Goal: Transaction & Acquisition: Purchase product/service

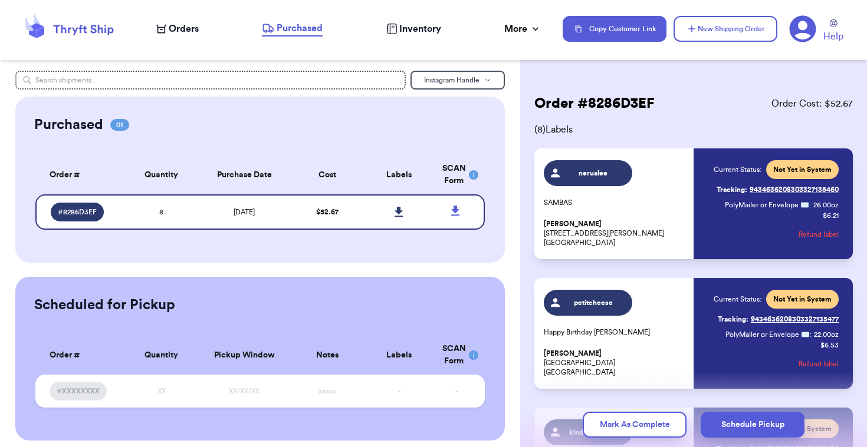
scroll to position [8, 0]
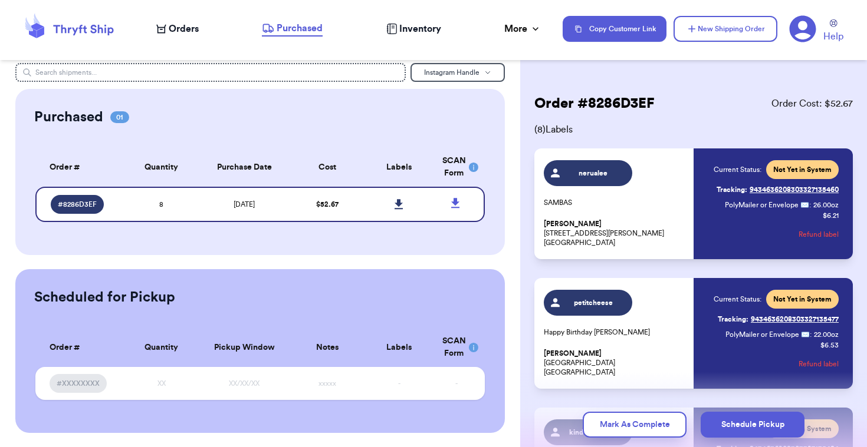
click at [149, 38] on nav "Orders Purchased Inventory More Stats Completed Orders Payments Payouts Copy Cu…" at bounding box center [505, 28] width 722 height 39
click at [166, 37] on nav "Orders Purchased Inventory More Stats Completed Orders Payments Payouts Copy Cu…" at bounding box center [505, 28] width 722 height 39
click at [179, 22] on span "Orders" at bounding box center [184, 29] width 30 height 14
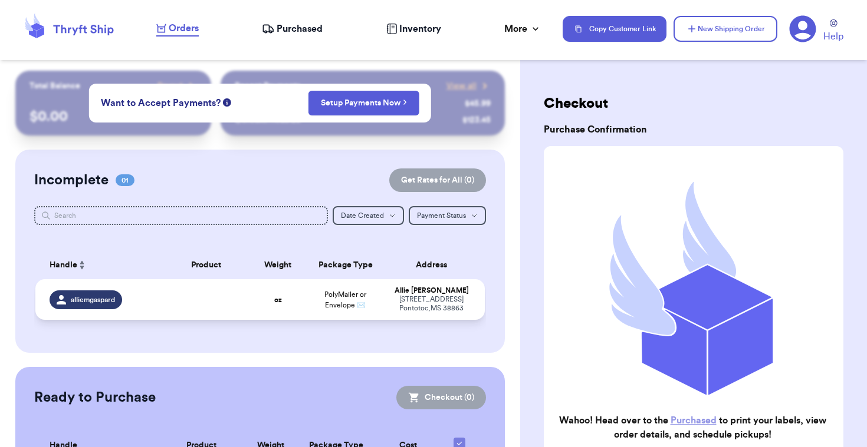
click at [185, 313] on td at bounding box center [207, 299] width 90 height 41
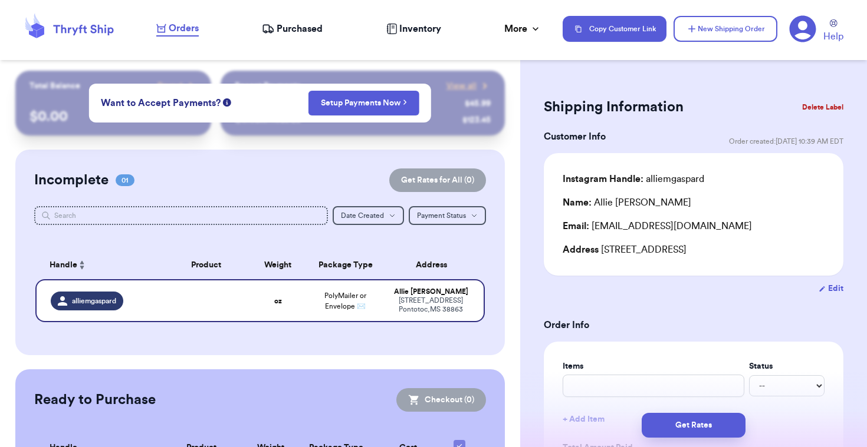
click at [834, 285] on button "Edit" at bounding box center [830, 289] width 25 height 12
select select "MS"
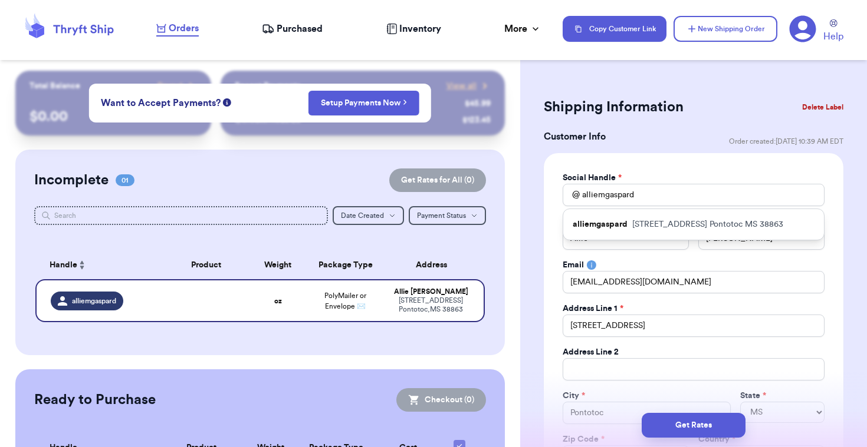
scroll to position [24, 0]
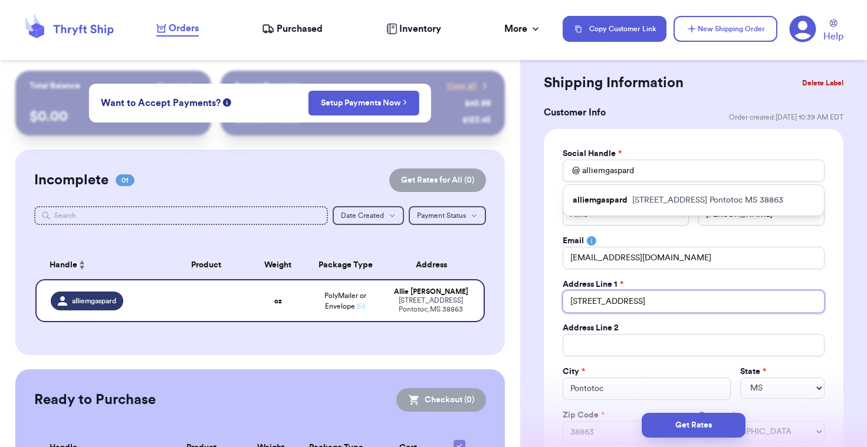
click at [640, 305] on input "321 Trail Way" at bounding box center [693, 302] width 262 height 22
type input "5"
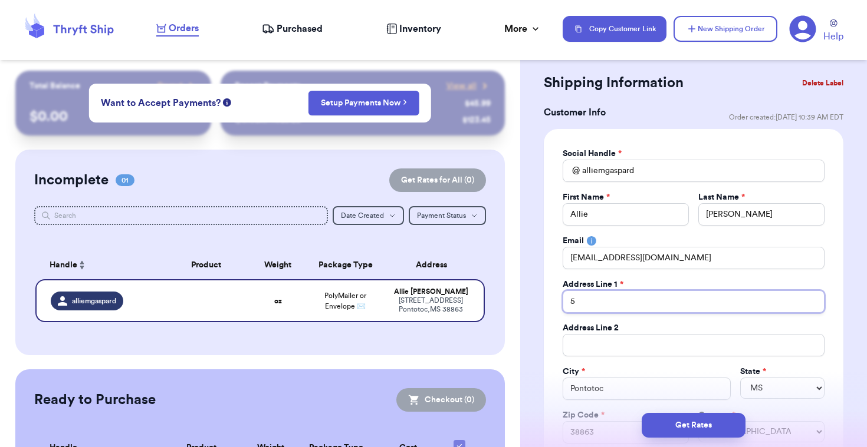
type input "58"
type input "583"
type input "583 E"
type input "[STREET_ADDRESS]"
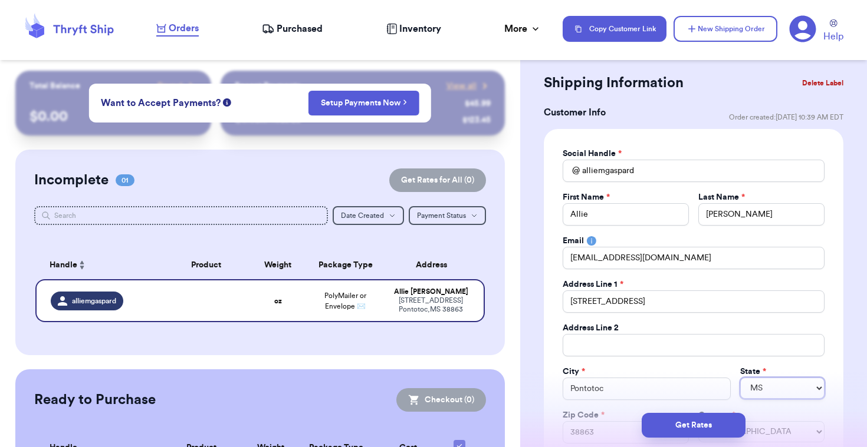
select select "TN"
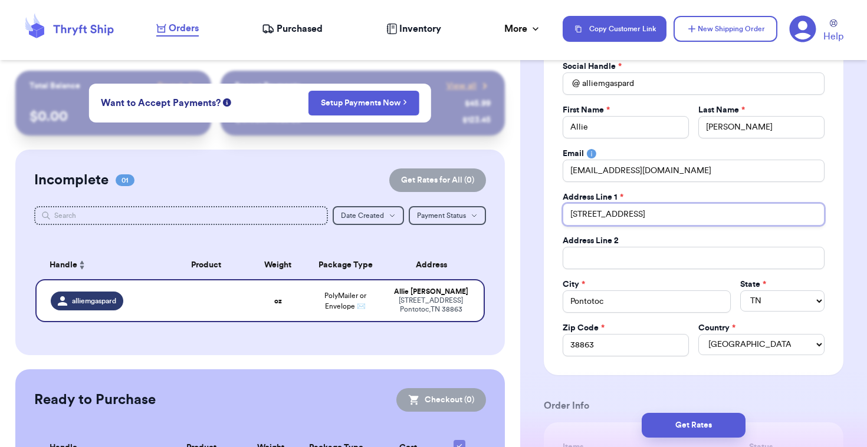
scroll to position [131, 0]
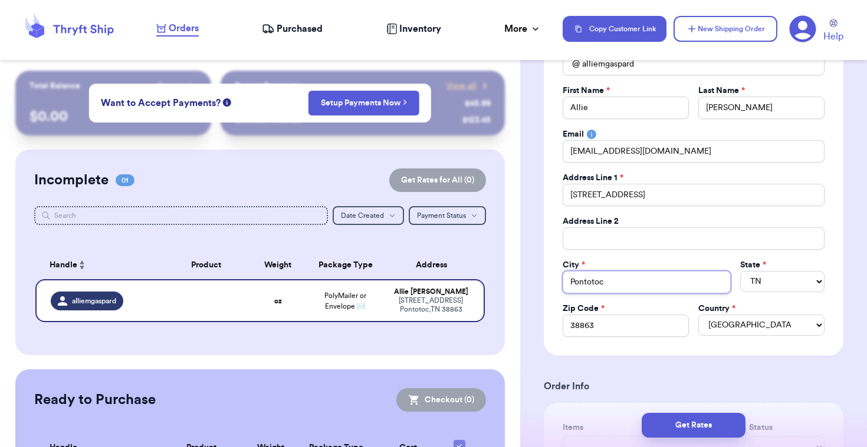
click at [657, 289] on input "Pontotoc" at bounding box center [646, 282] width 168 height 22
type input "C"
type input "Co"
type input "Coo"
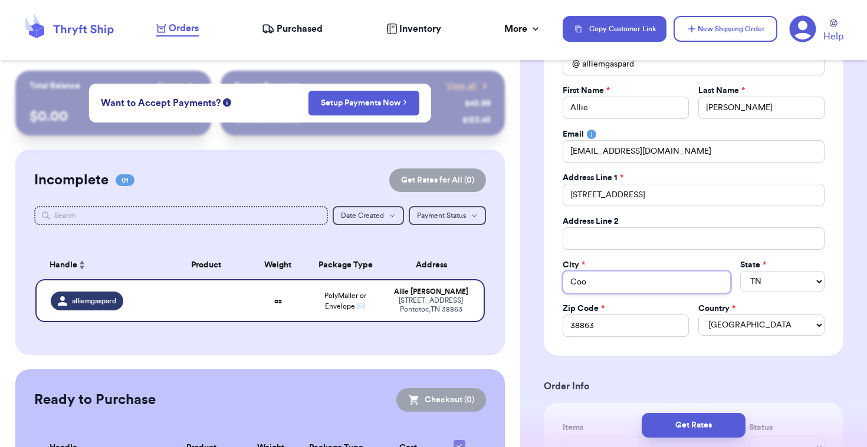
type input "Cook"
type input "Cooke"
type input "Cookev"
type input "Cookevi"
type input "Cookevil"
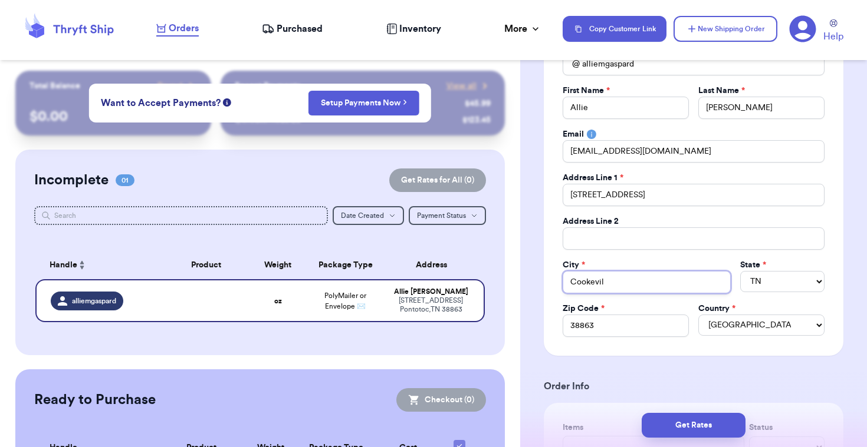
type input "Cookevill"
type input "Cookeville"
click at [603, 332] on input "38863" at bounding box center [625, 326] width 126 height 22
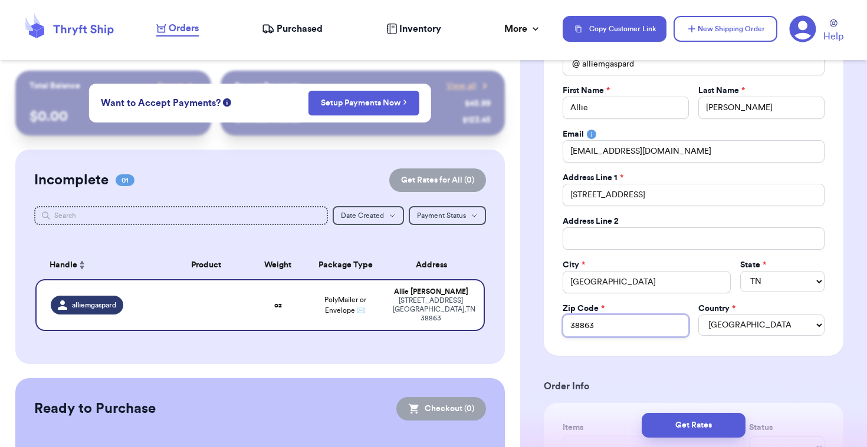
type input "3"
type input "38"
type input "385"
type input "3850"
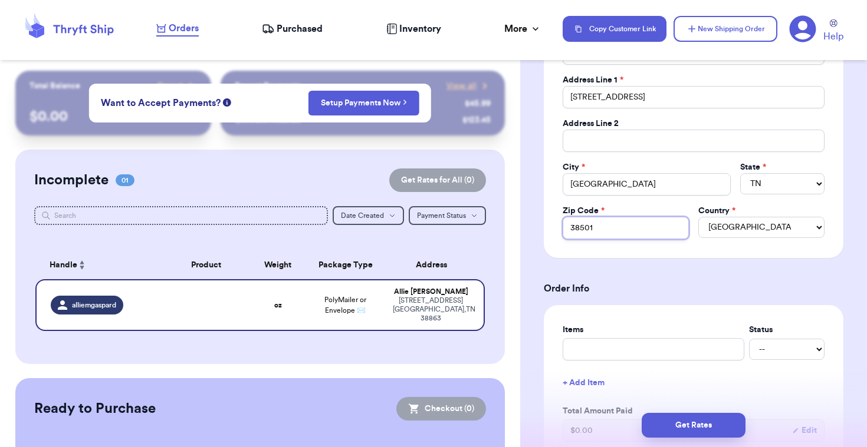
scroll to position [318, 0]
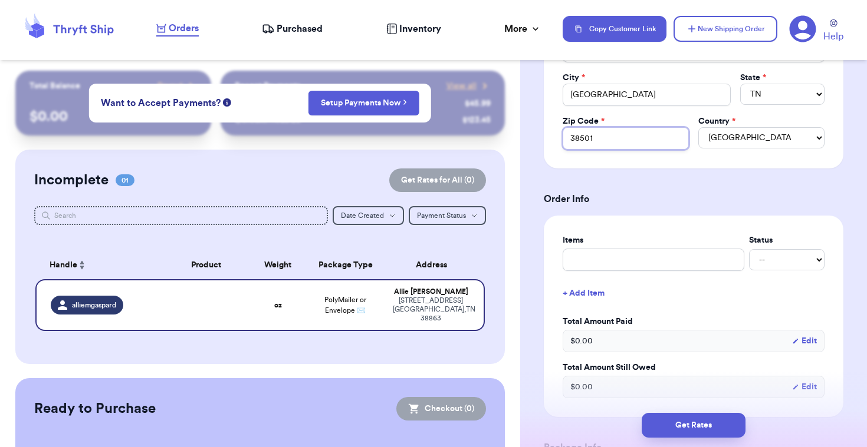
type input "38501"
click at [635, 258] on input "text" at bounding box center [653, 260] width 182 height 22
type input "2"
type input "2 t"
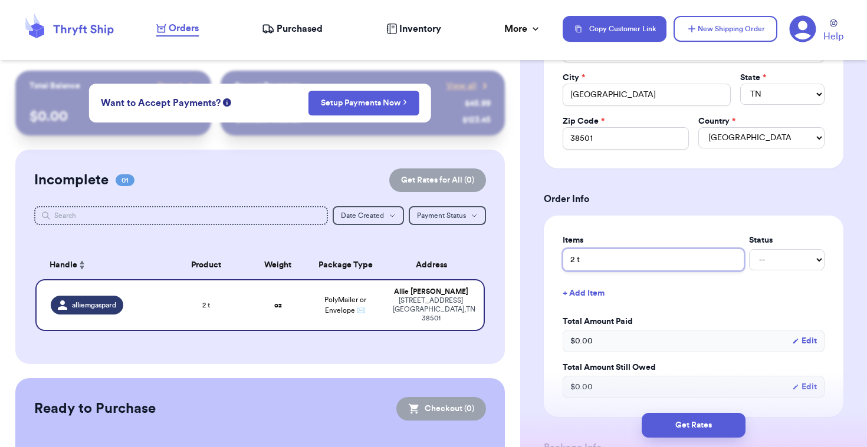
type input "2 to"
type input "2 top"
type input "2 tops"
type input "2 tops!"
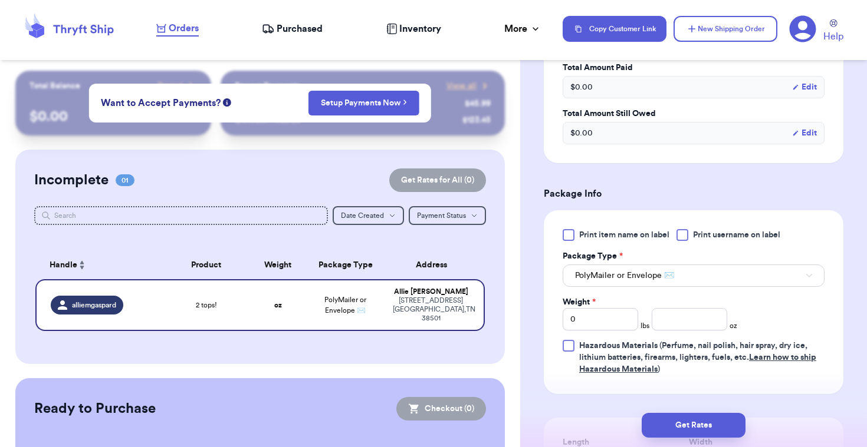
scroll to position [579, 0]
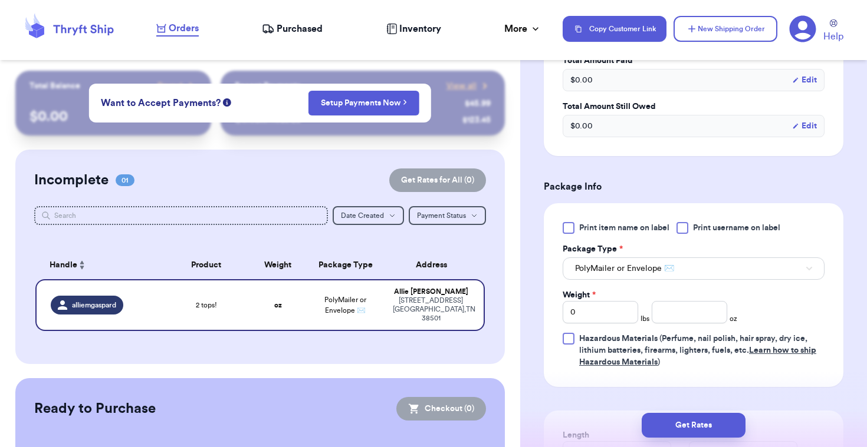
type input "2 tops!"
click at [688, 306] on input "number" at bounding box center [688, 312] width 75 height 22
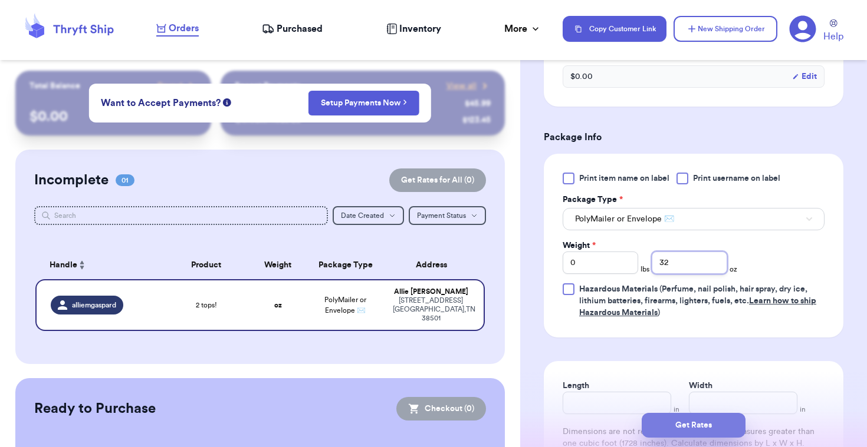
type input "32"
click at [710, 423] on button "Get Rates" at bounding box center [693, 425] width 104 height 25
type input "2"
type input "0"
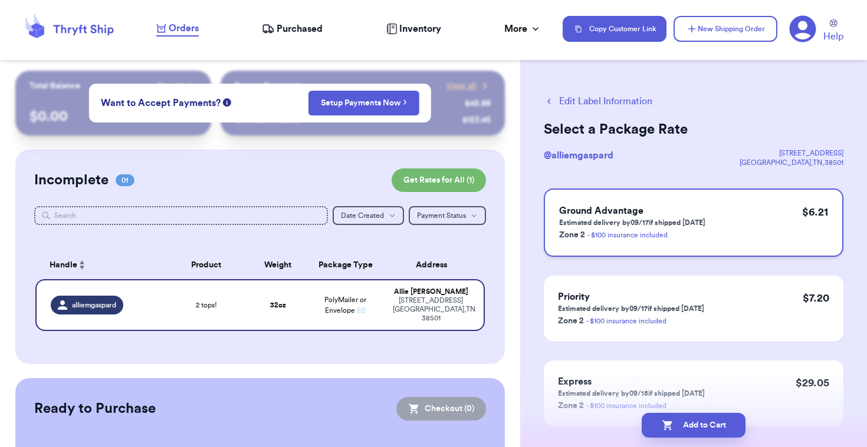
scroll to position [11, 0]
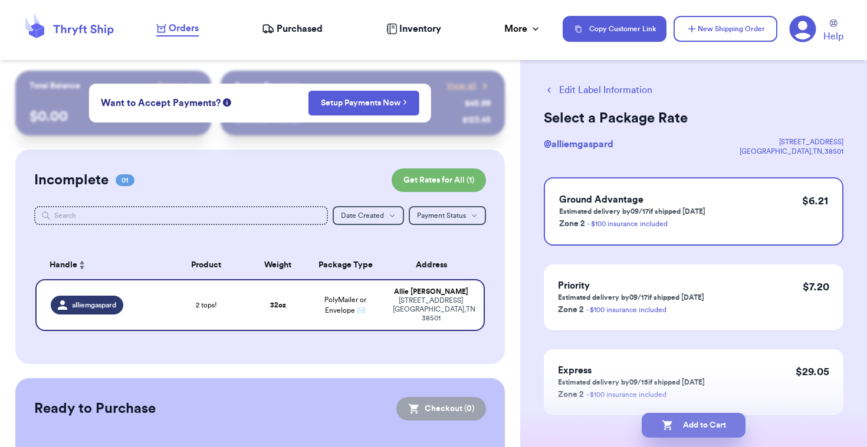
click at [675, 419] on button "Add to Cart" at bounding box center [693, 425] width 104 height 25
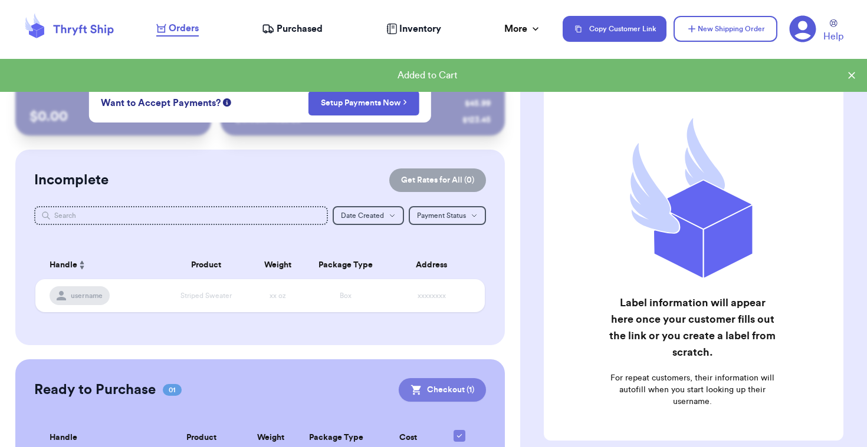
click at [459, 388] on button "Checkout ( 1 )" at bounding box center [441, 390] width 87 height 24
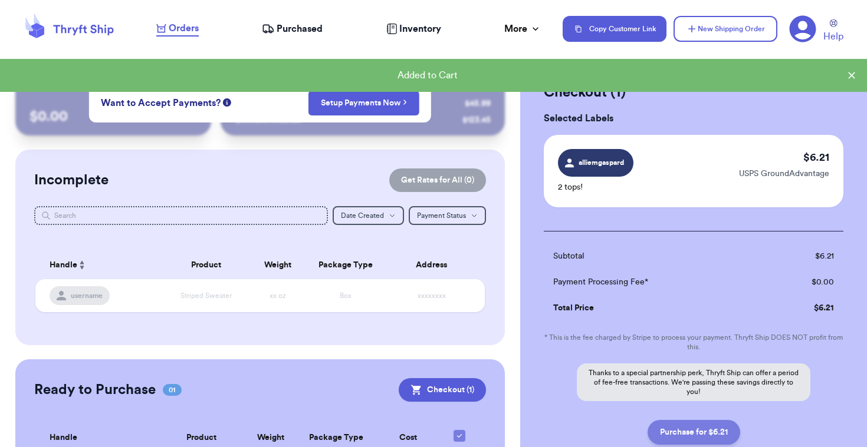
click at [674, 429] on button "Purchase for $6.21" at bounding box center [693, 432] width 93 height 25
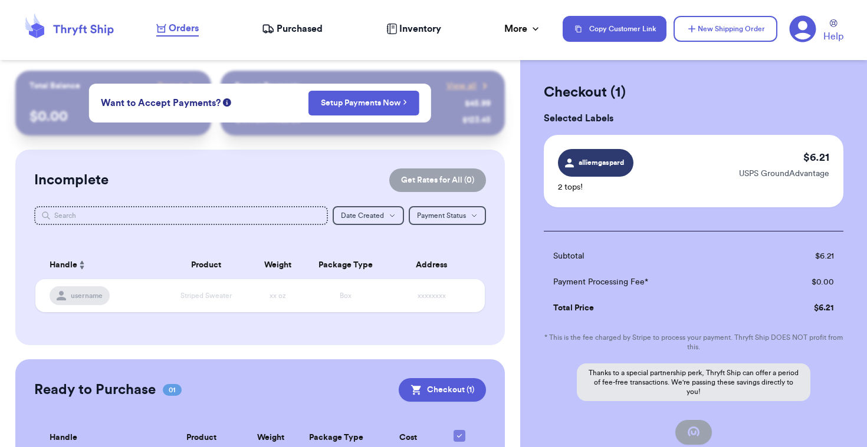
checkbox input "false"
checkbox input "true"
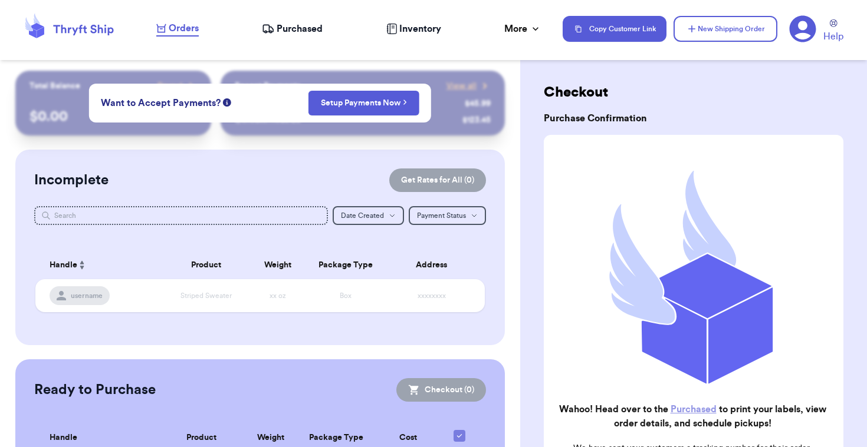
click at [304, 39] on nav "Orders Purchased Inventory More Stats Completed Orders Payments Payouts Copy Cu…" at bounding box center [505, 28] width 722 height 39
click at [301, 24] on span "Purchased" at bounding box center [299, 29] width 46 height 14
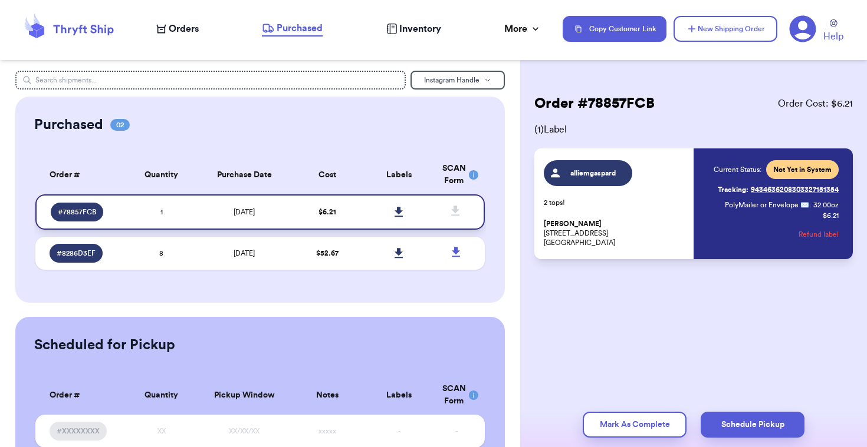
click at [381, 205] on td at bounding box center [399, 212] width 72 height 35
click at [397, 207] on icon at bounding box center [398, 212] width 8 height 10
click at [707, 94] on div "Order # 78857FCB Order Cost: $ 6.21" at bounding box center [693, 103] width 318 height 19
click at [397, 208] on icon at bounding box center [398, 212] width 8 height 10
